Goal: Transaction & Acquisition: Purchase product/service

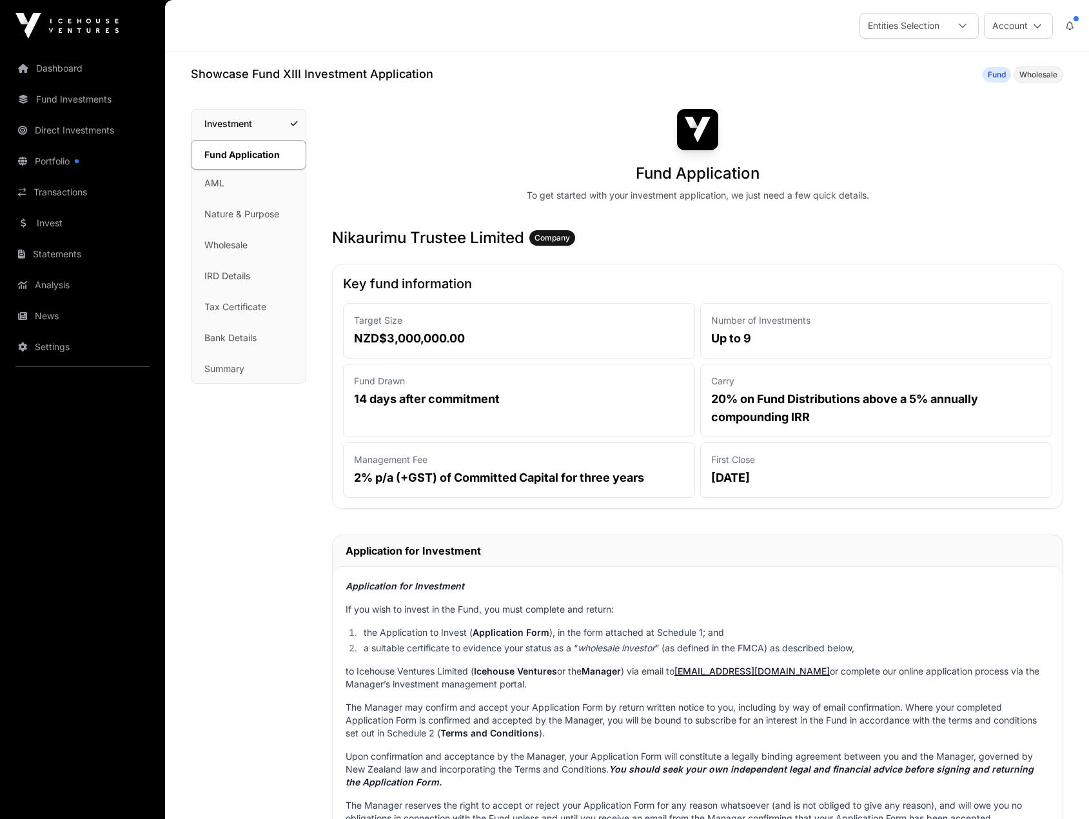
scroll to position [1225, 0]
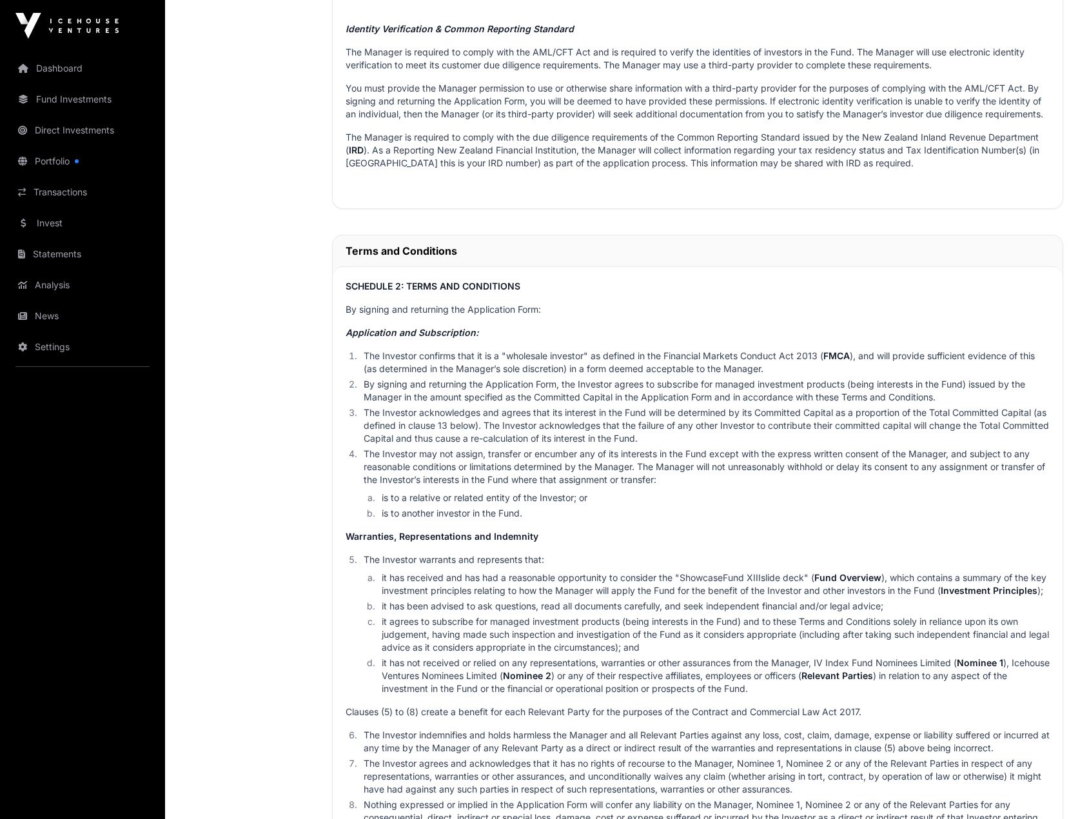
click at [60, 226] on link "Invest" at bounding box center [82, 223] width 144 height 28
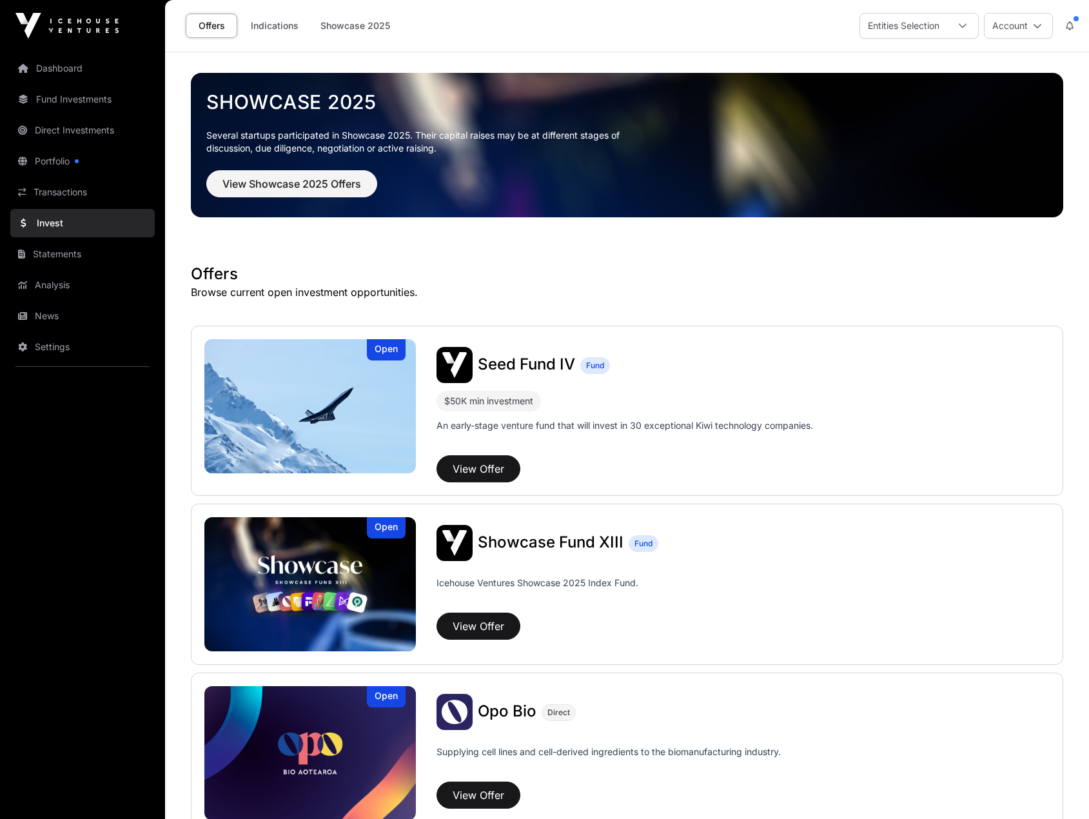
click at [497, 375] on div "Seed Fund IV Fund" at bounding box center [743, 365] width 613 height 36
click at [497, 368] on span "Seed Fund IV" at bounding box center [526, 364] width 97 height 19
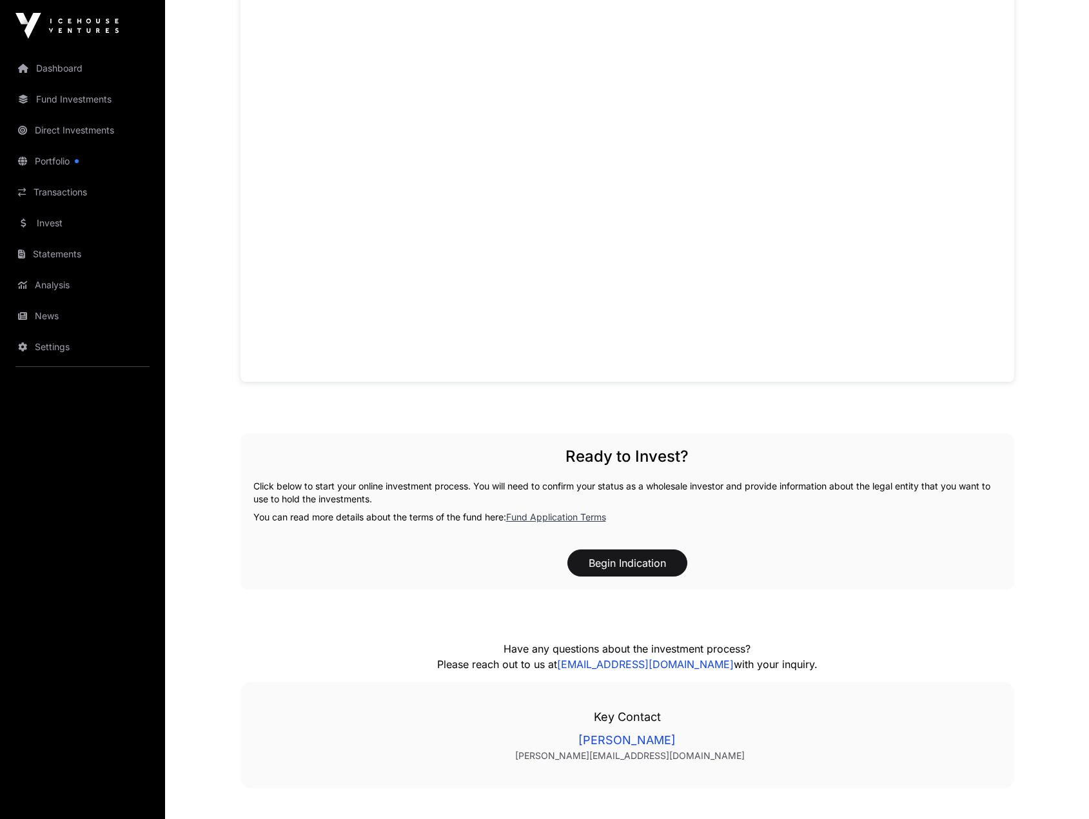
scroll to position [1091, 0]
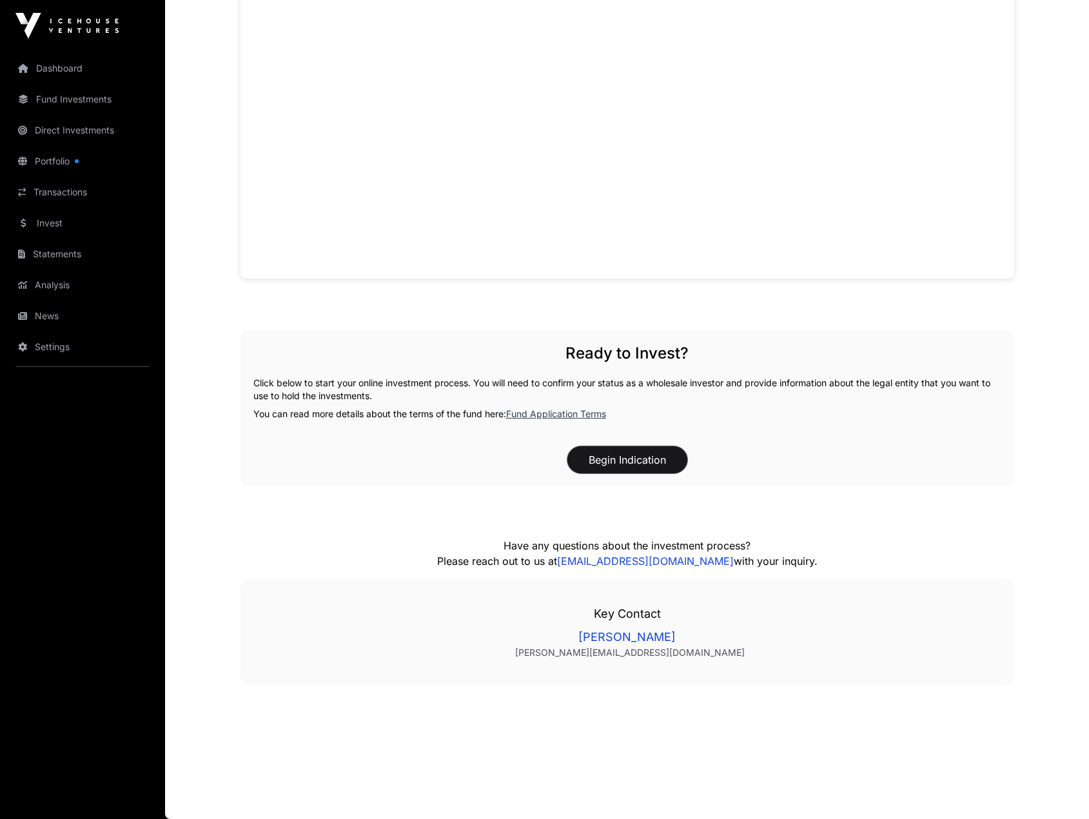
click at [612, 459] on button "Begin Indication" at bounding box center [628, 459] width 120 height 27
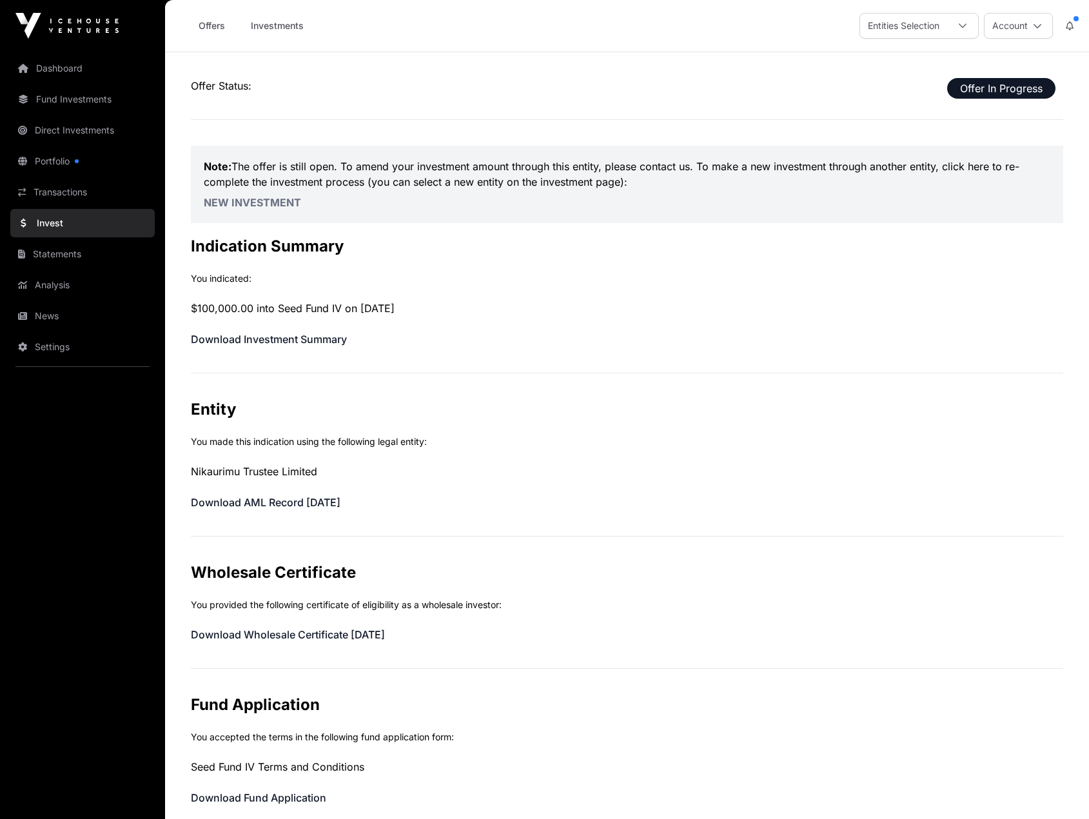
click at [264, 199] on link "New Investment" at bounding box center [252, 202] width 97 height 13
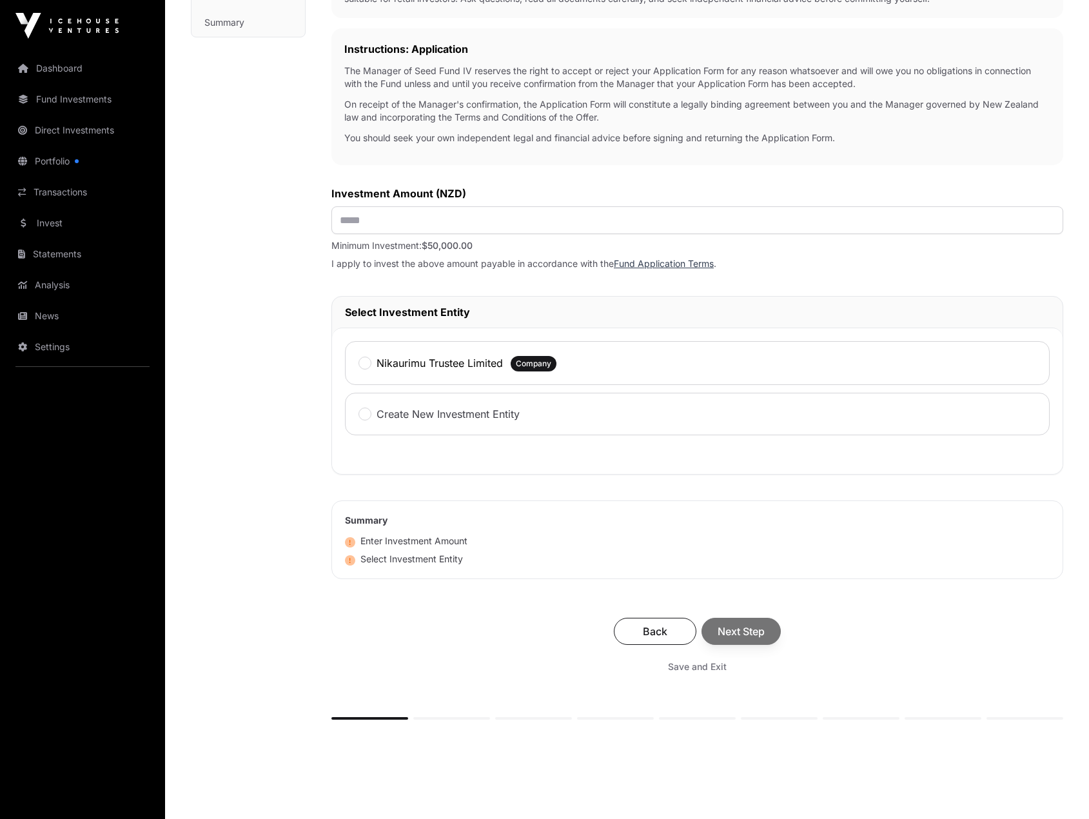
scroll to position [409, 0]
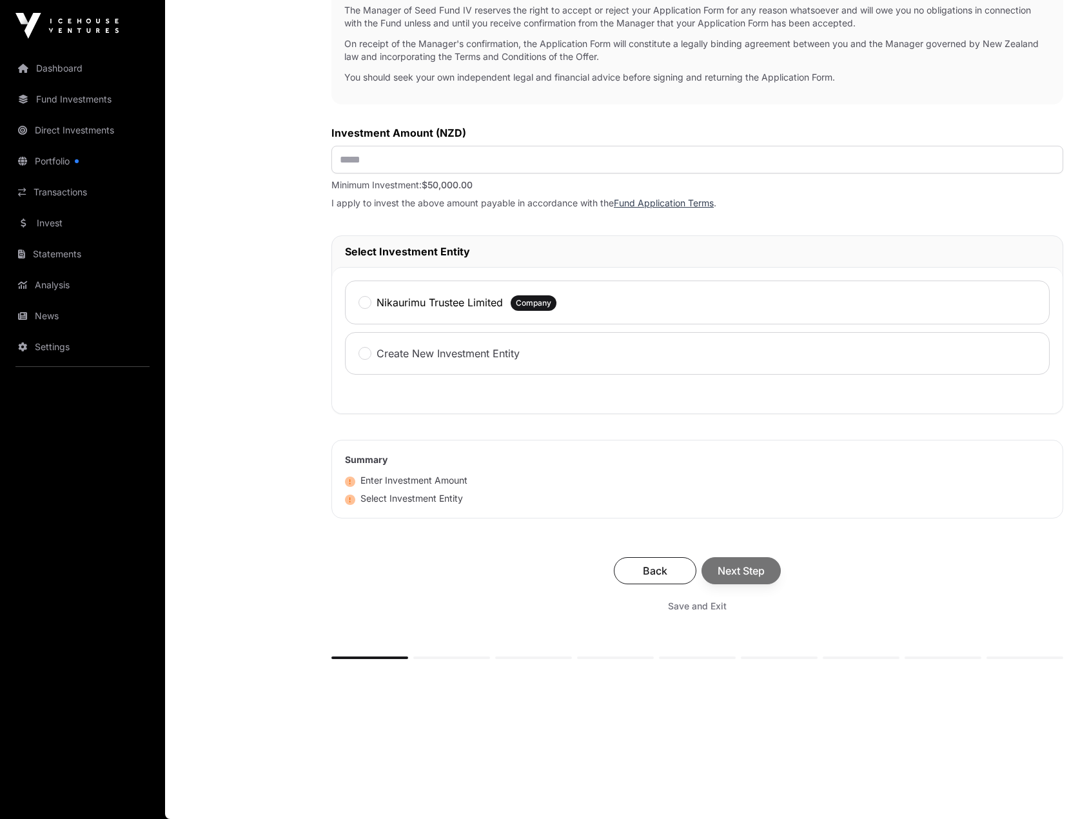
click at [426, 310] on label "Nikaurimu Trustee Limited" at bounding box center [440, 302] width 126 height 15
click at [742, 573] on div "Back Next Step" at bounding box center [697, 570] width 706 height 27
click at [733, 571] on div "Back Next Step" at bounding box center [697, 570] width 706 height 27
drag, startPoint x: 393, startPoint y: 159, endPoint x: 324, endPoint y: 158, distance: 69.0
click at [324, 158] on div "Investment Fund Application AML Nature & Purpose Wholesale IRD Details Tax Cert…" at bounding box center [627, 206] width 873 height 1009
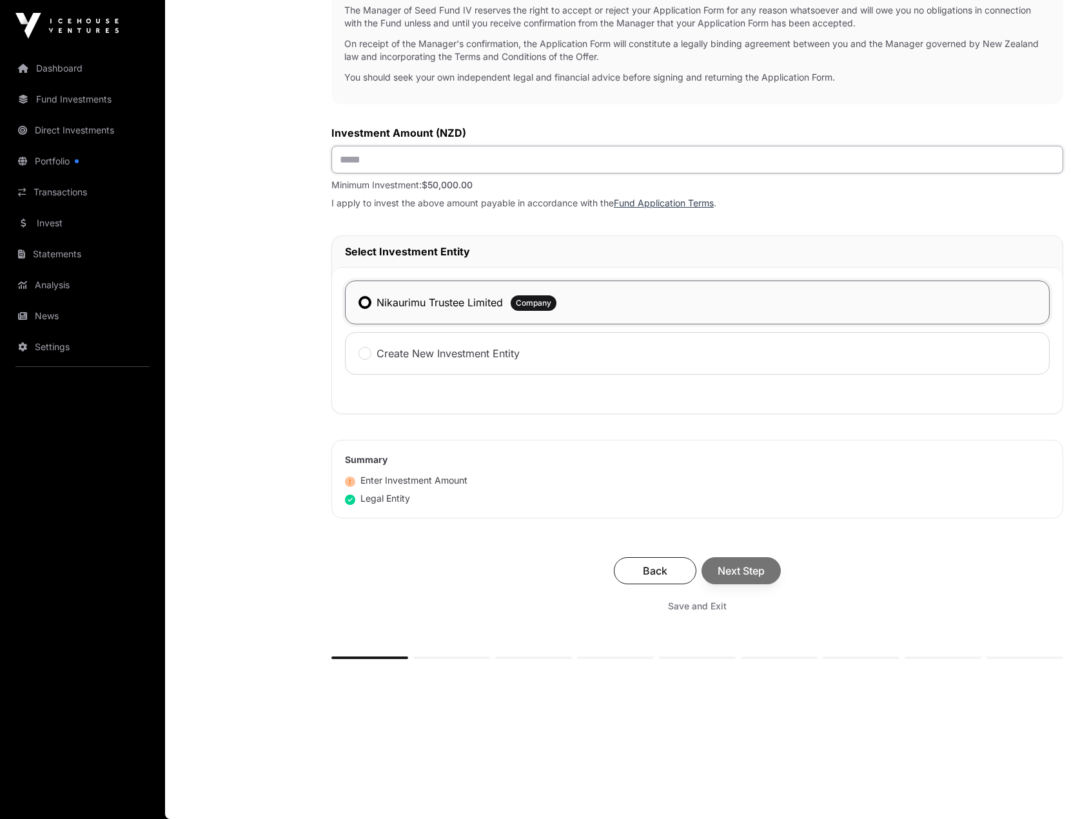
click at [358, 155] on input "text" at bounding box center [697, 160] width 732 height 28
type input "*******"
click at [738, 569] on div "Back Next Step" at bounding box center [697, 570] width 706 height 27
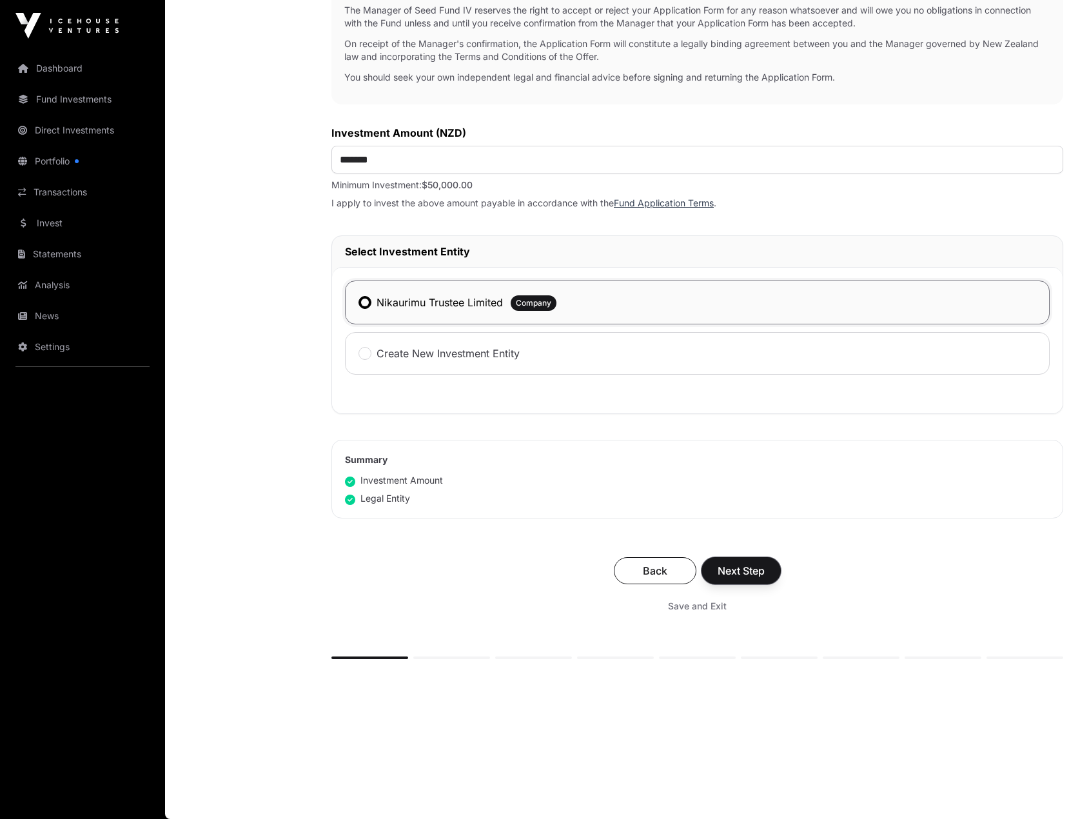
click at [738, 569] on span "Next Step" at bounding box center [741, 570] width 47 height 15
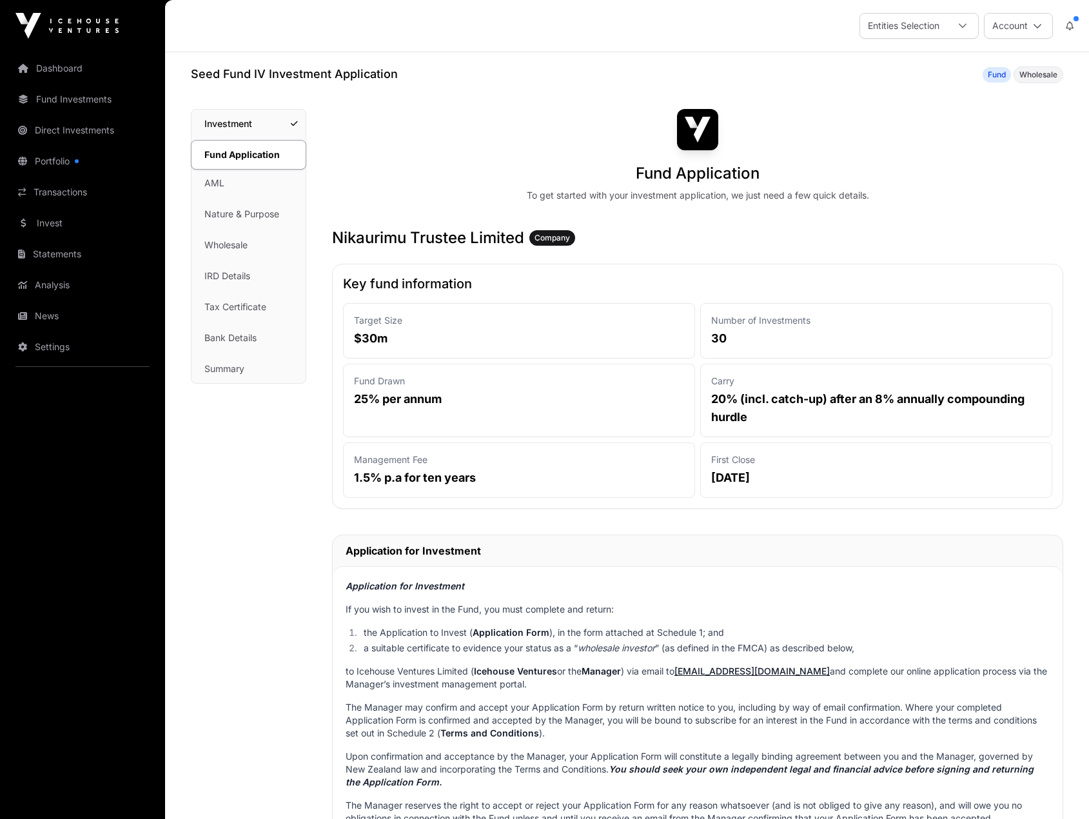
scroll to position [1904, 0]
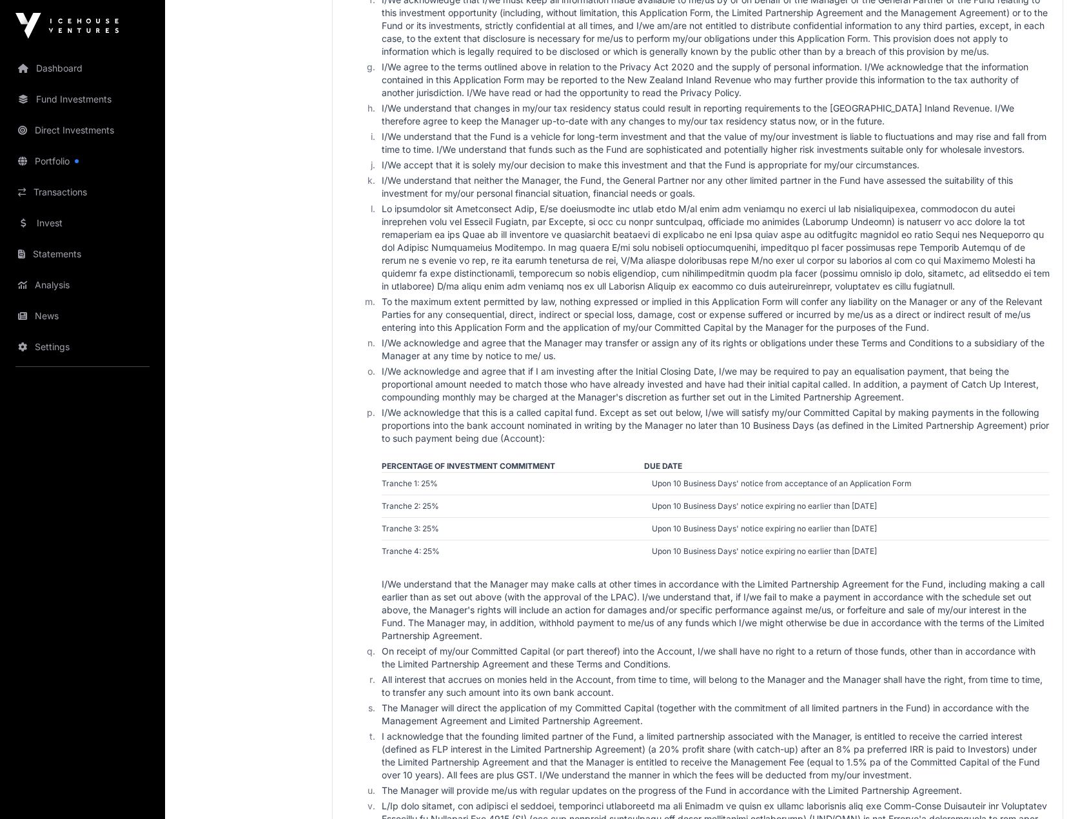
click at [884, 395] on li "I/We acknowledge and agree that if I am investing after the Initial Closing Dat…" at bounding box center [714, 384] width 672 height 39
drag, startPoint x: 884, startPoint y: 395, endPoint x: 945, endPoint y: 397, distance: 61.3
click at [945, 397] on li "I/We acknowledge and agree that if I am investing after the Initial Closing Dat…" at bounding box center [714, 384] width 672 height 39
copy li "equalisation payment,"
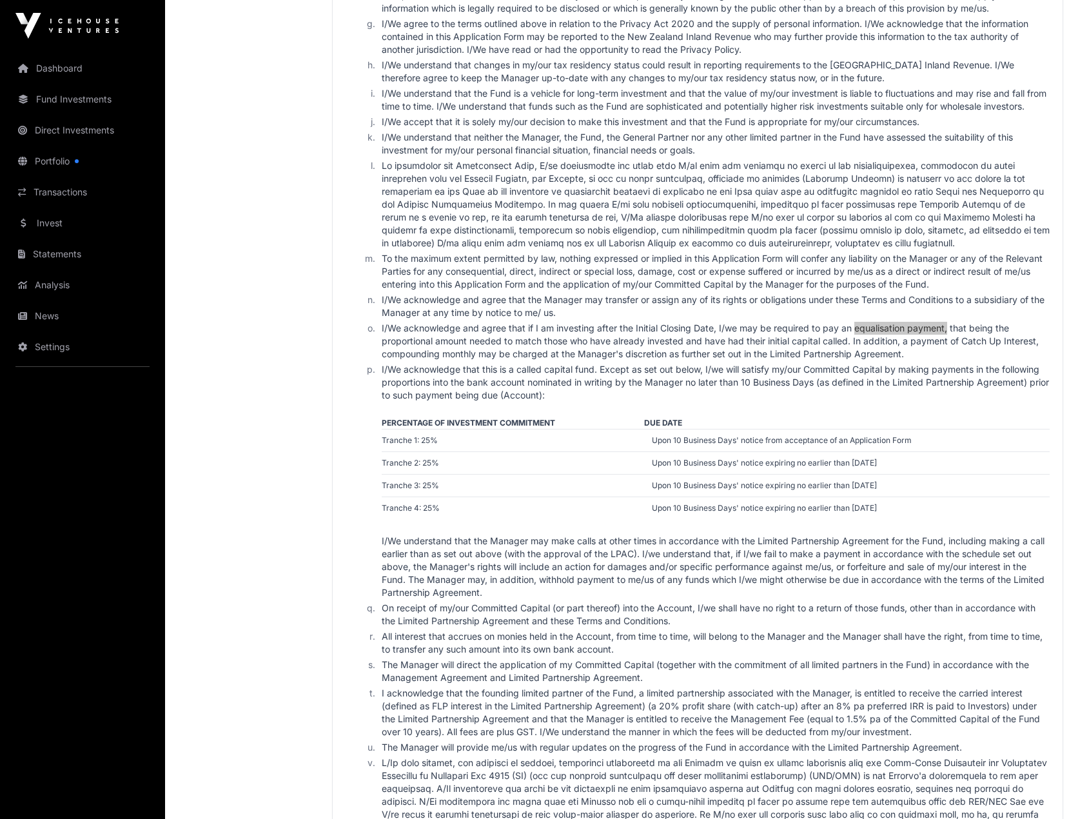
scroll to position [1968, 0]
